Goal: Task Accomplishment & Management: Use online tool/utility

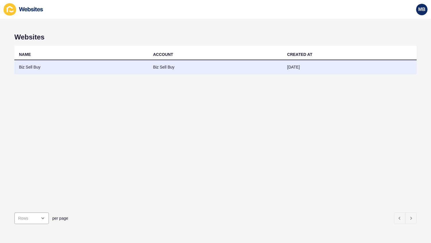
click at [32, 66] on td "Biz Sell Buy" at bounding box center [81, 67] width 134 height 14
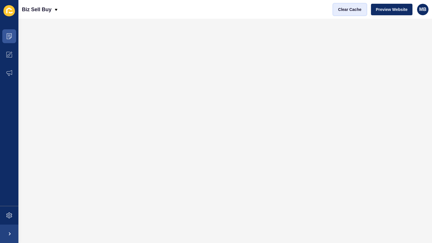
click at [350, 9] on span "Clear Cache" at bounding box center [349, 10] width 23 height 6
click at [9, 36] on icon at bounding box center [9, 36] width 6 height 6
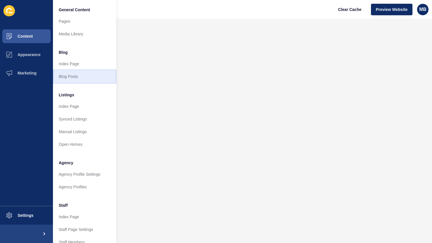
click at [69, 78] on link "Blog Posts" at bounding box center [84, 76] width 63 height 13
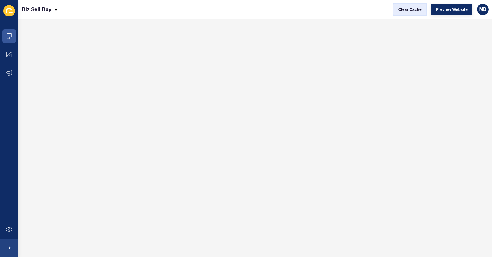
click at [409, 10] on span "Clear Cache" at bounding box center [409, 10] width 23 height 6
click at [404, 12] on button "Clear Cache" at bounding box center [410, 9] width 33 height 11
click at [409, 10] on span "Clear Cache" at bounding box center [409, 10] width 23 height 6
click at [401, 11] on span "Clear Cache" at bounding box center [409, 10] width 23 height 6
